Goal: Information Seeking & Learning: Learn about a topic

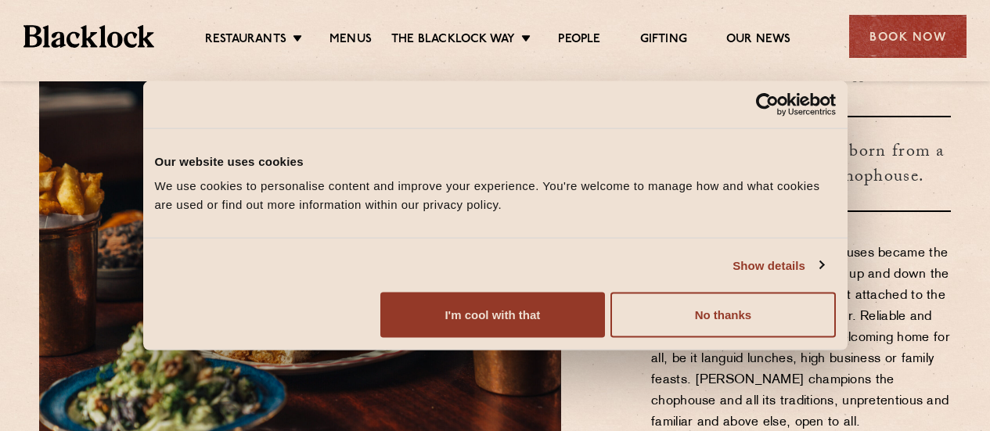
scroll to position [470, 0]
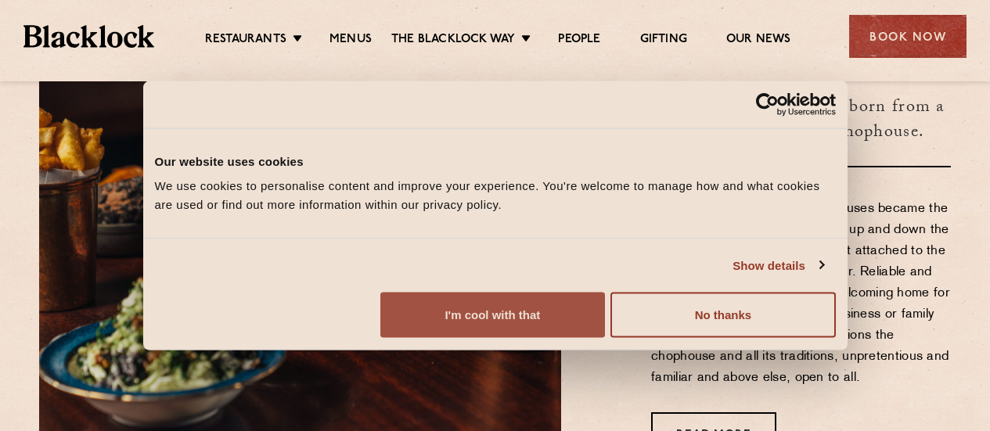
click at [605, 326] on button "I'm cool with that" at bounding box center [493, 315] width 225 height 45
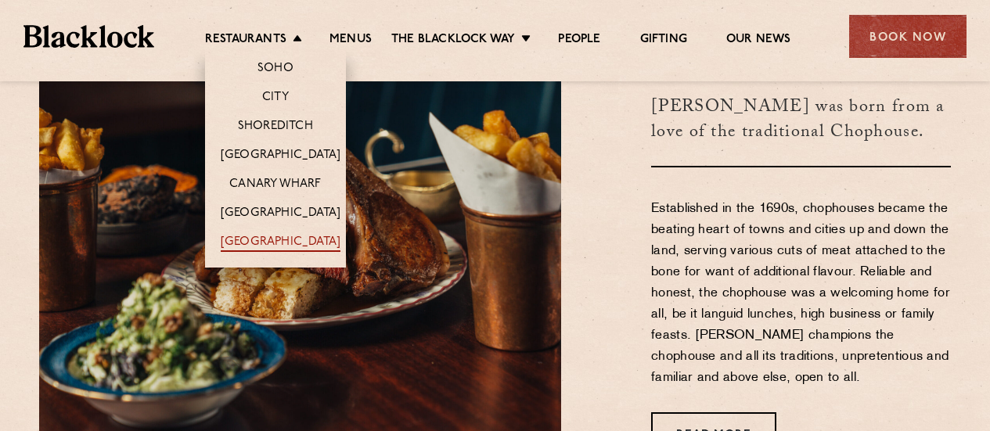
click at [294, 243] on link "[GEOGRAPHIC_DATA]" at bounding box center [281, 243] width 120 height 17
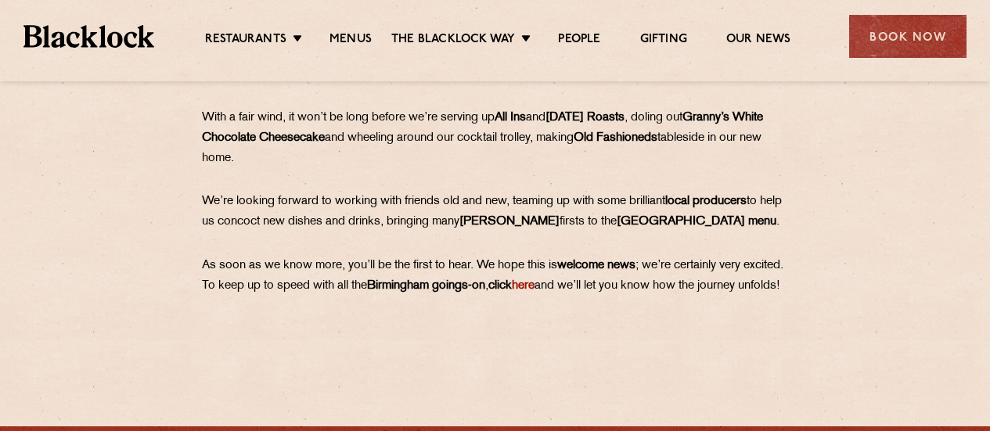
scroll to position [861, 0]
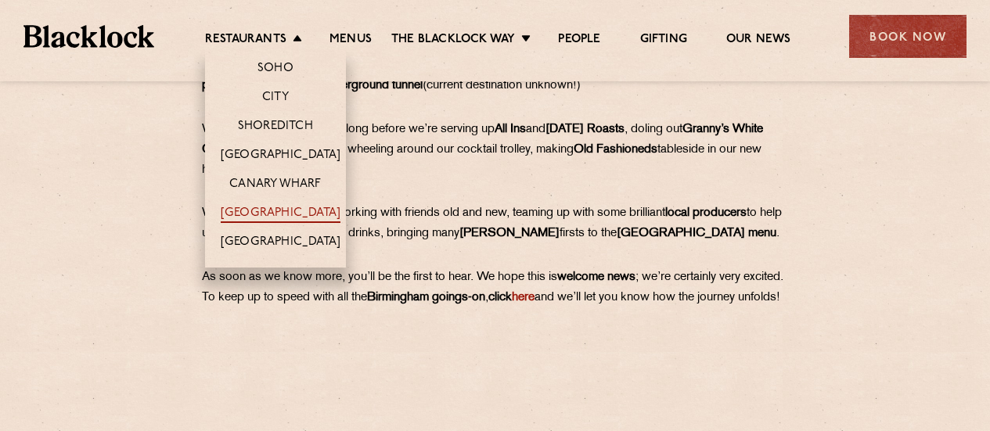
click at [303, 214] on link "[GEOGRAPHIC_DATA]" at bounding box center [281, 214] width 120 height 17
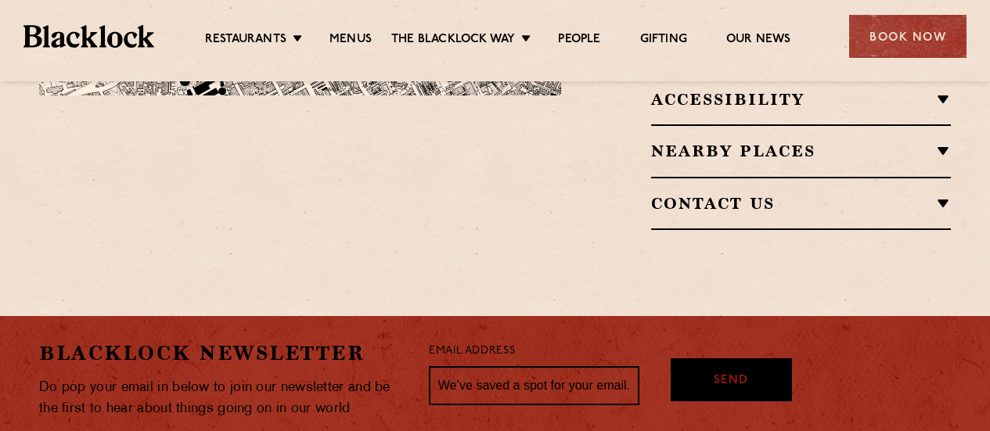
scroll to position [1018, 0]
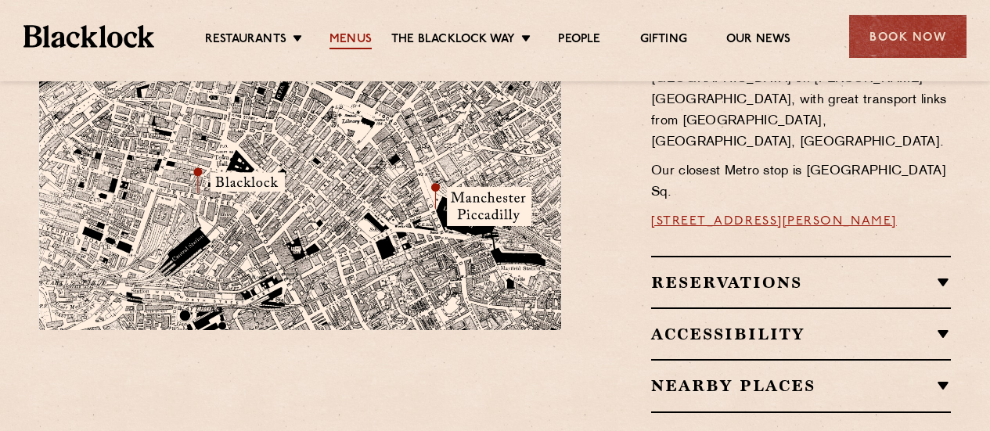
click at [347, 34] on link "Menus" at bounding box center [351, 40] width 42 height 17
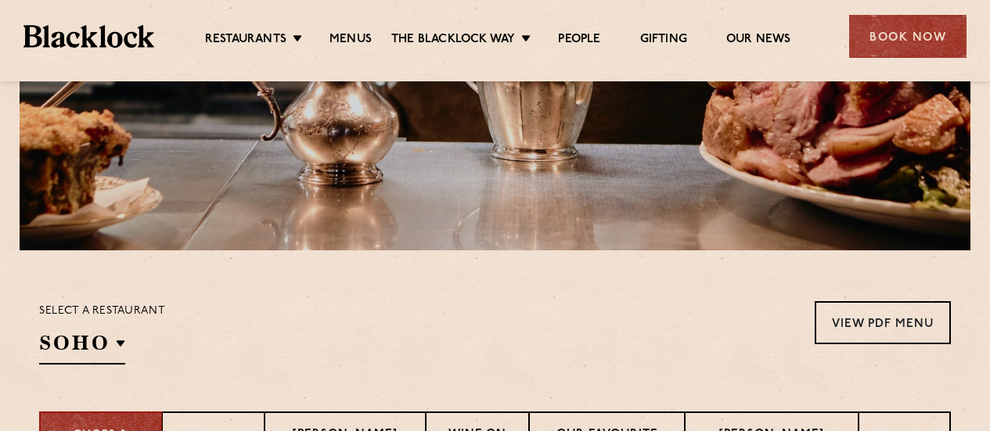
scroll to position [548, 0]
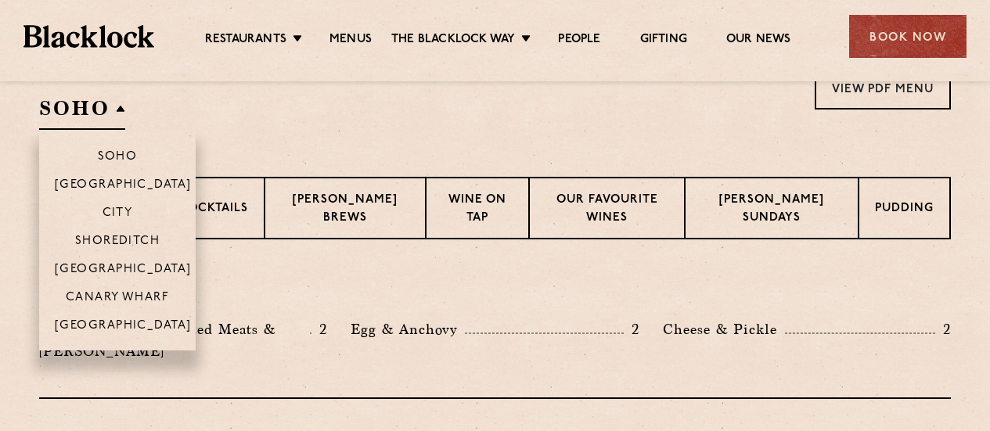
click at [100, 108] on h2 "SOHO" at bounding box center [82, 112] width 86 height 35
click at [142, 319] on p "[GEOGRAPHIC_DATA]" at bounding box center [123, 327] width 137 height 16
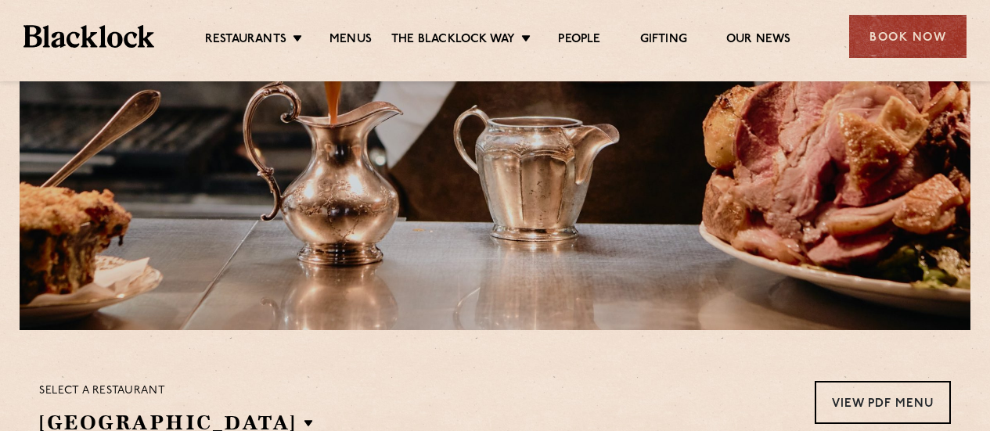
scroll to position [468, 0]
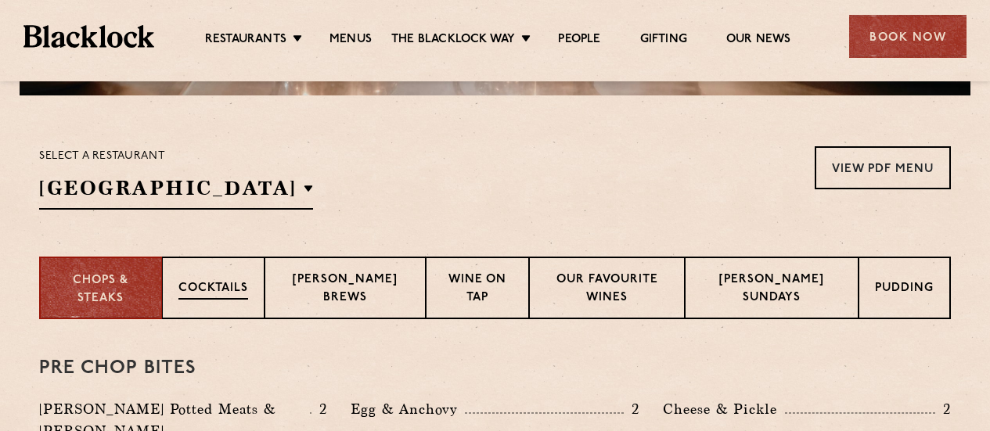
click at [244, 272] on div "Cocktails" at bounding box center [213, 288] width 103 height 63
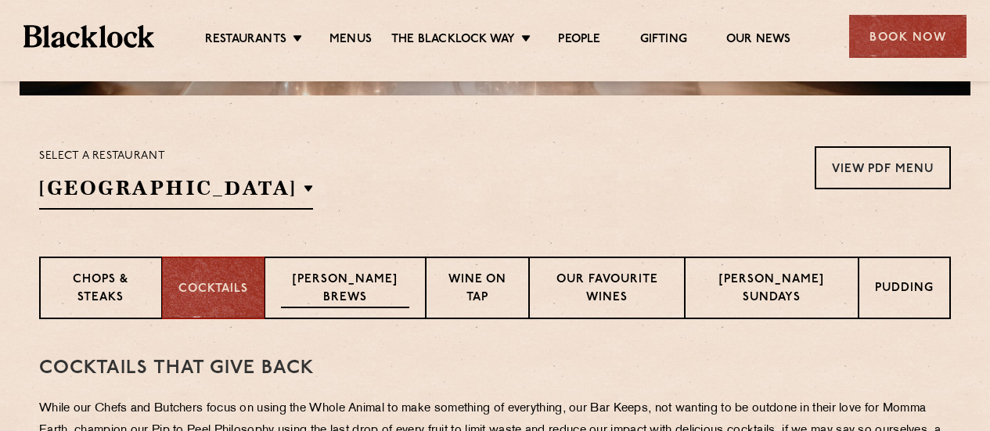
click at [376, 286] on p "Blacklock Brews" at bounding box center [345, 290] width 128 height 37
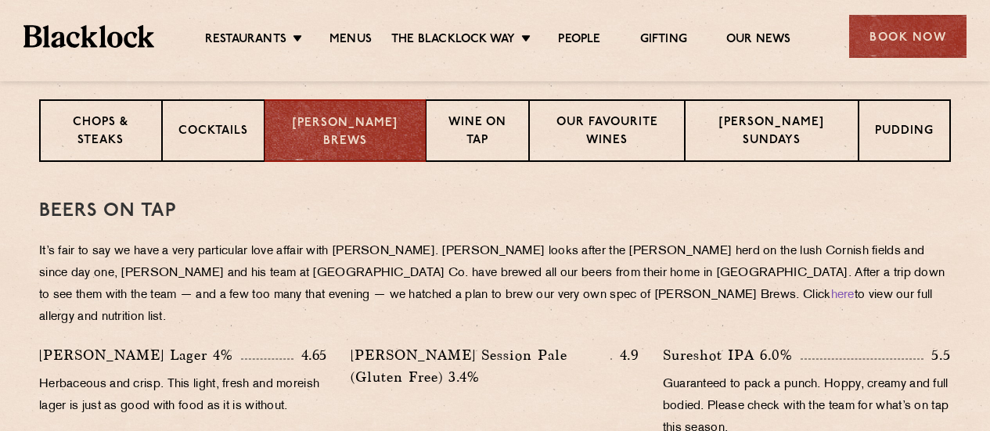
scroll to position [625, 0]
click at [485, 122] on p "Wine on Tap" at bounding box center [477, 133] width 70 height 37
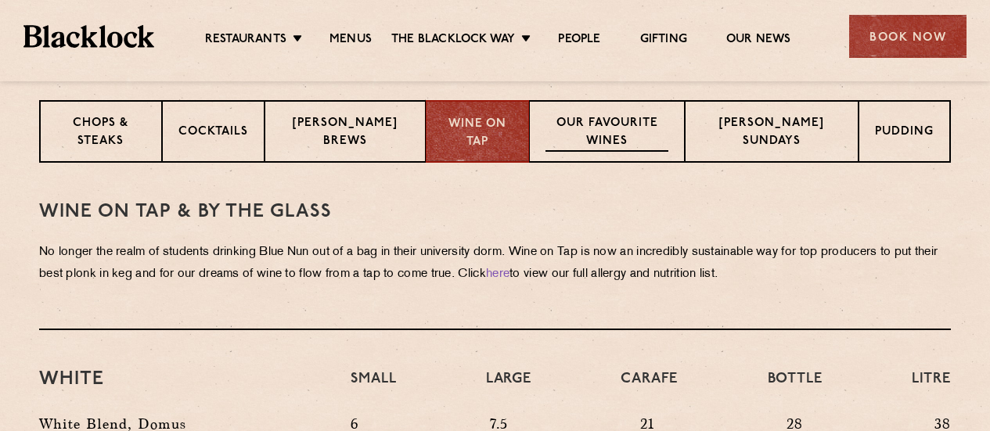
click at [665, 125] on p "Our favourite wines" at bounding box center [608, 133] width 124 height 37
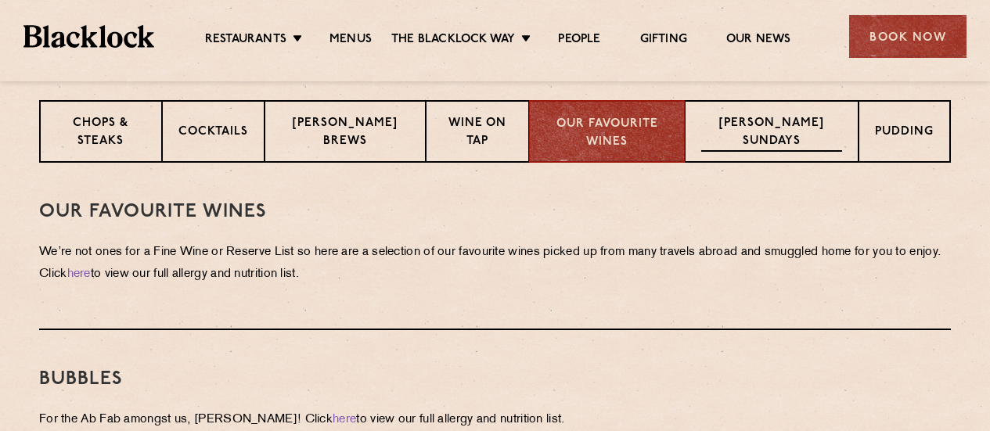
click at [753, 135] on p "[PERSON_NAME] Sundays" at bounding box center [772, 133] width 141 height 37
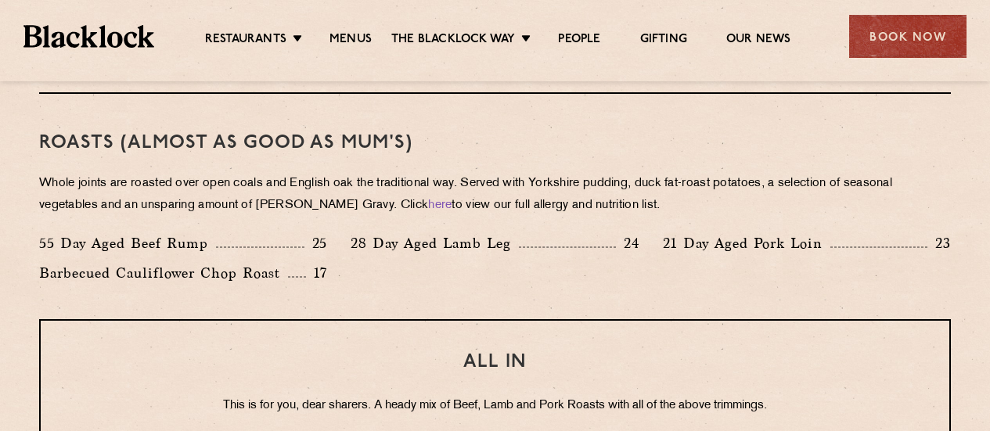
scroll to position [1173, 0]
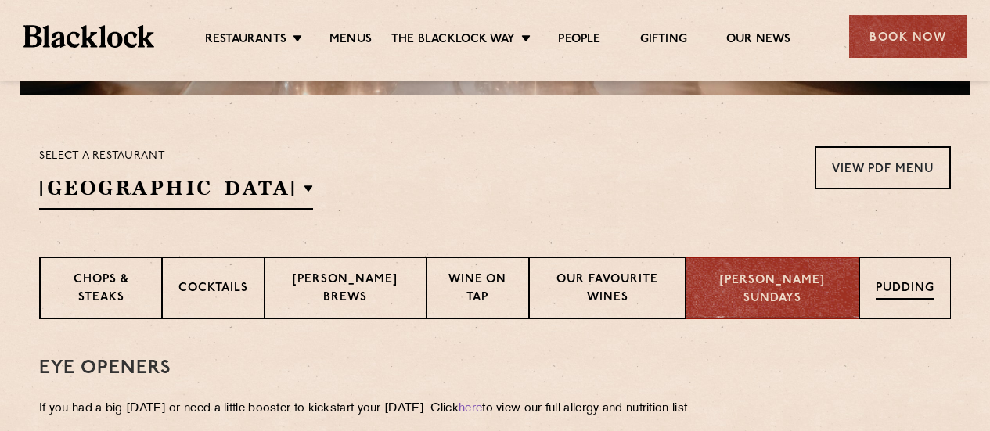
click at [885, 286] on p "Pudding" at bounding box center [905, 290] width 59 height 20
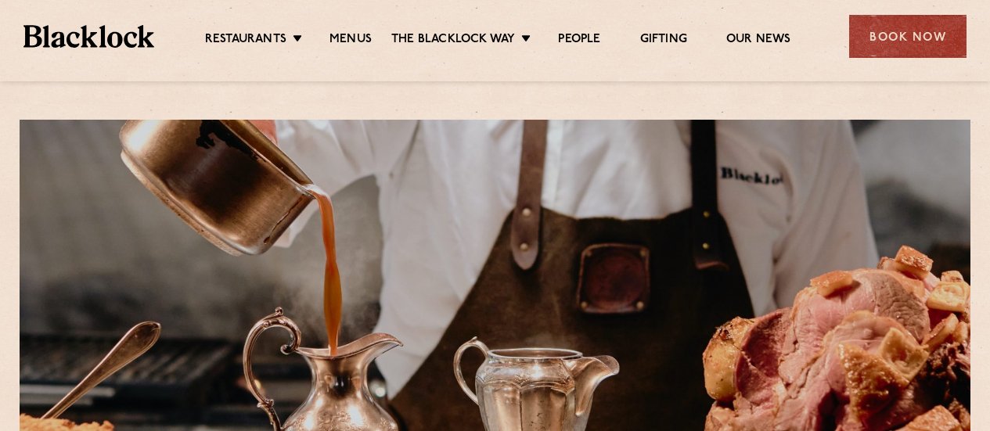
scroll to position [0, 0]
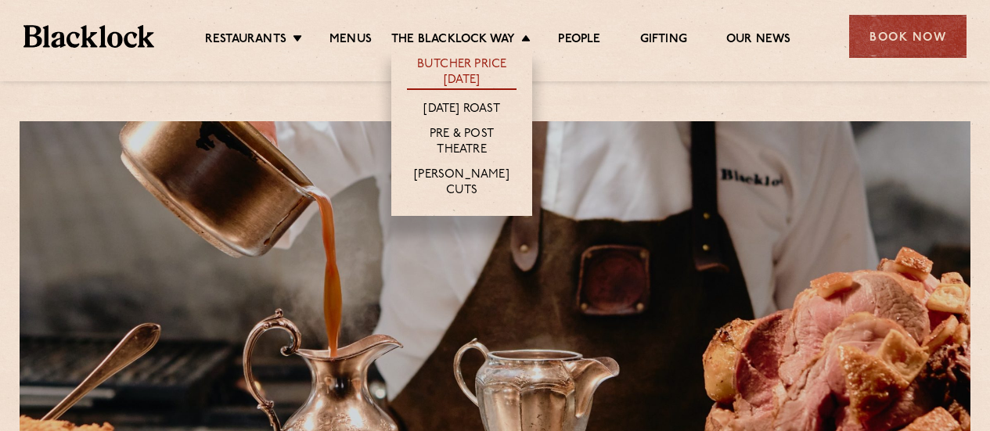
click at [491, 71] on link "Butcher Price [DATE]" at bounding box center [462, 73] width 110 height 33
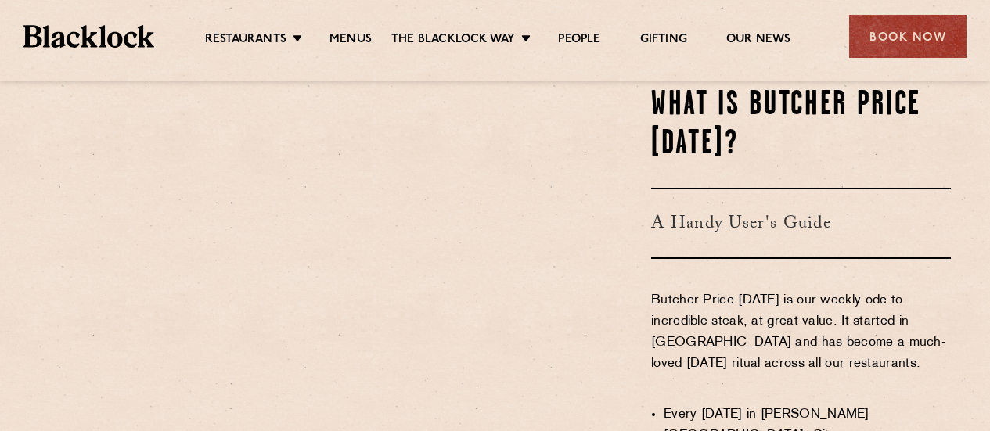
scroll to position [861, 0]
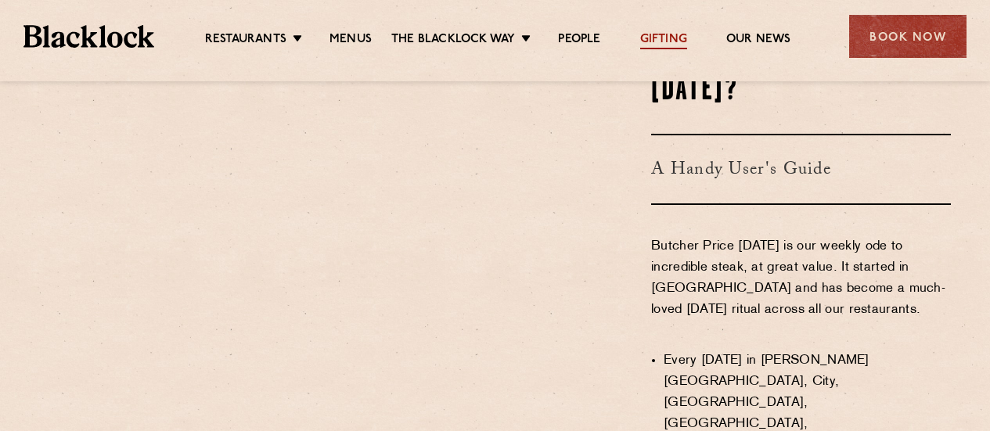
click at [658, 40] on link "Gifting" at bounding box center [663, 40] width 47 height 17
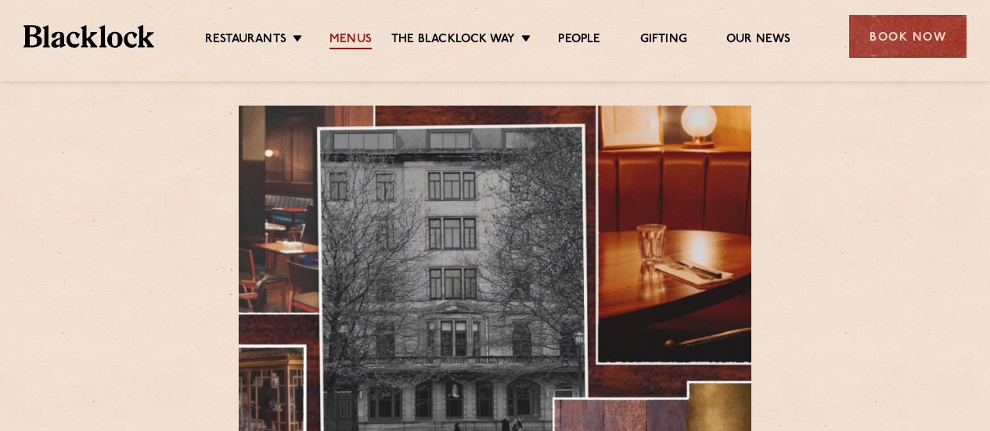
click at [346, 41] on link "Menus" at bounding box center [351, 40] width 42 height 17
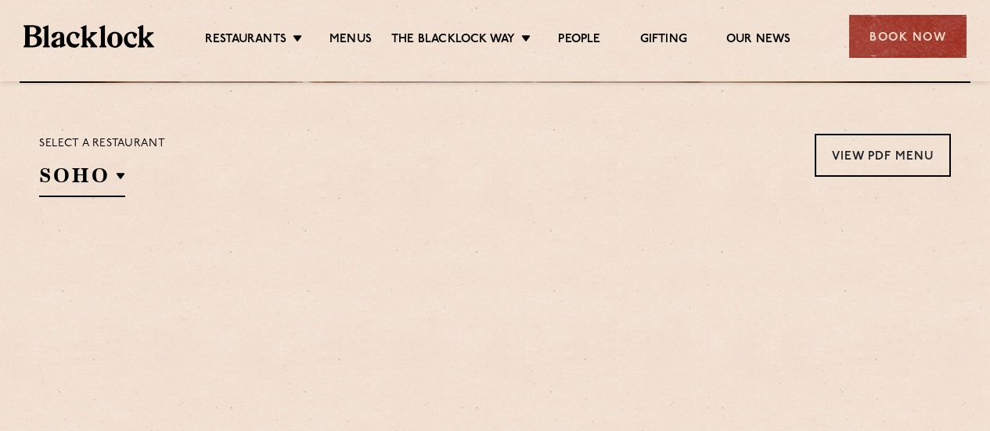
scroll to position [548, 0]
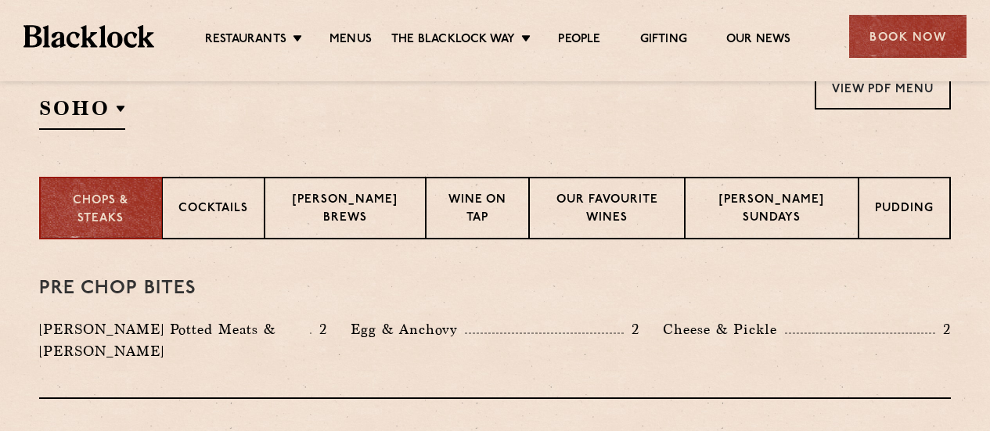
click at [83, 94] on div "Select a restaurant [GEOGRAPHIC_DATA] [GEOGRAPHIC_DATA] [GEOGRAPHIC_DATA] [GEOG…" at bounding box center [102, 98] width 126 height 63
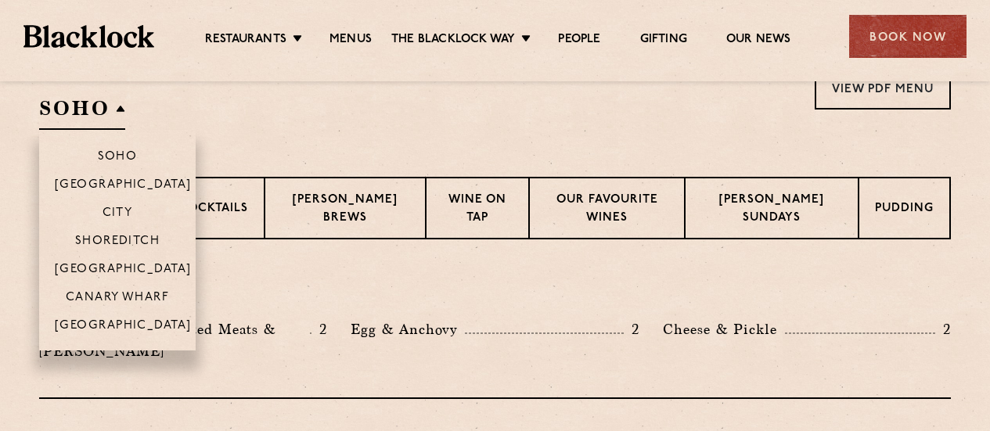
click at [84, 106] on h2 "SOHO" at bounding box center [82, 112] width 86 height 35
click at [130, 324] on p "[GEOGRAPHIC_DATA]" at bounding box center [123, 327] width 137 height 16
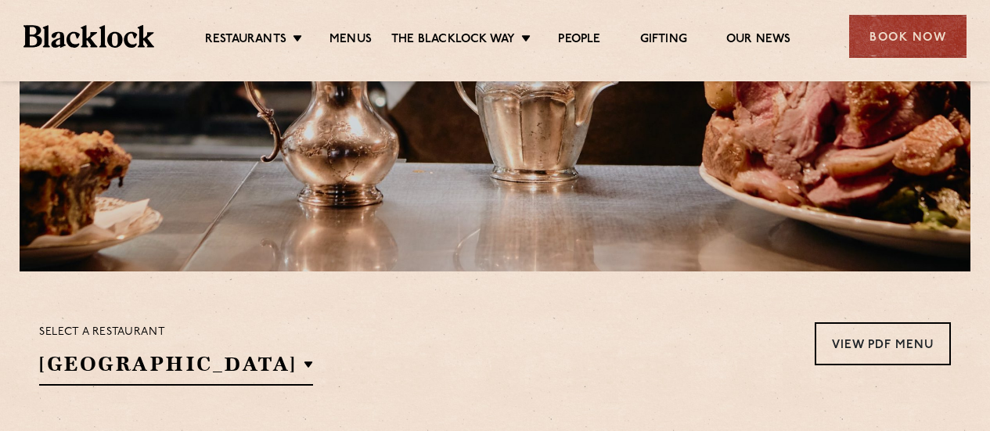
scroll to position [470, 0]
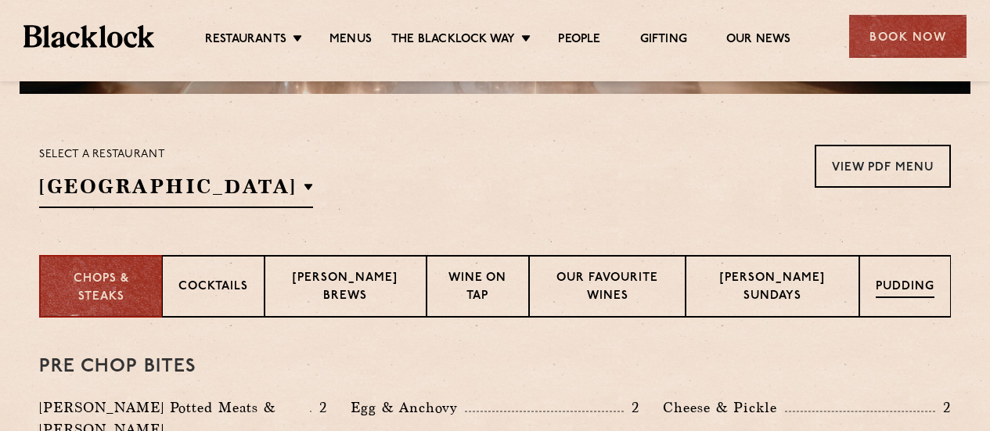
click at [936, 285] on div "Pudding" at bounding box center [906, 286] width 92 height 63
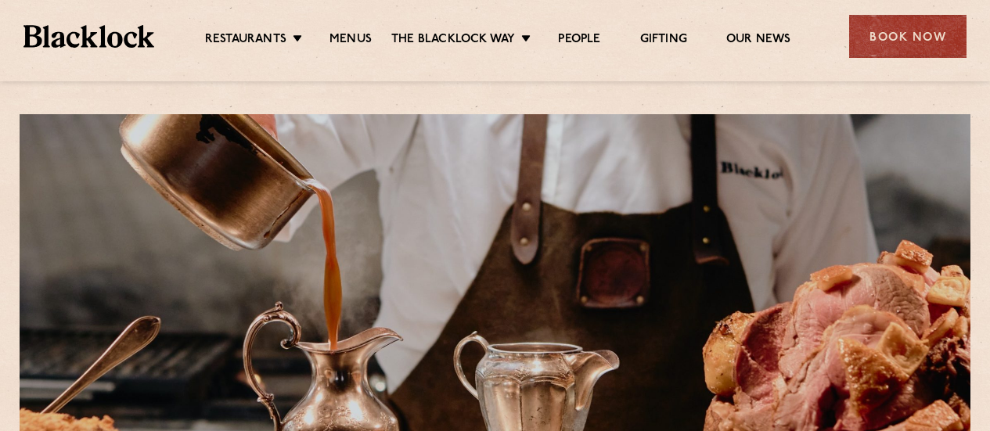
scroll to position [0, 0]
